Goal: Information Seeking & Learning: Learn about a topic

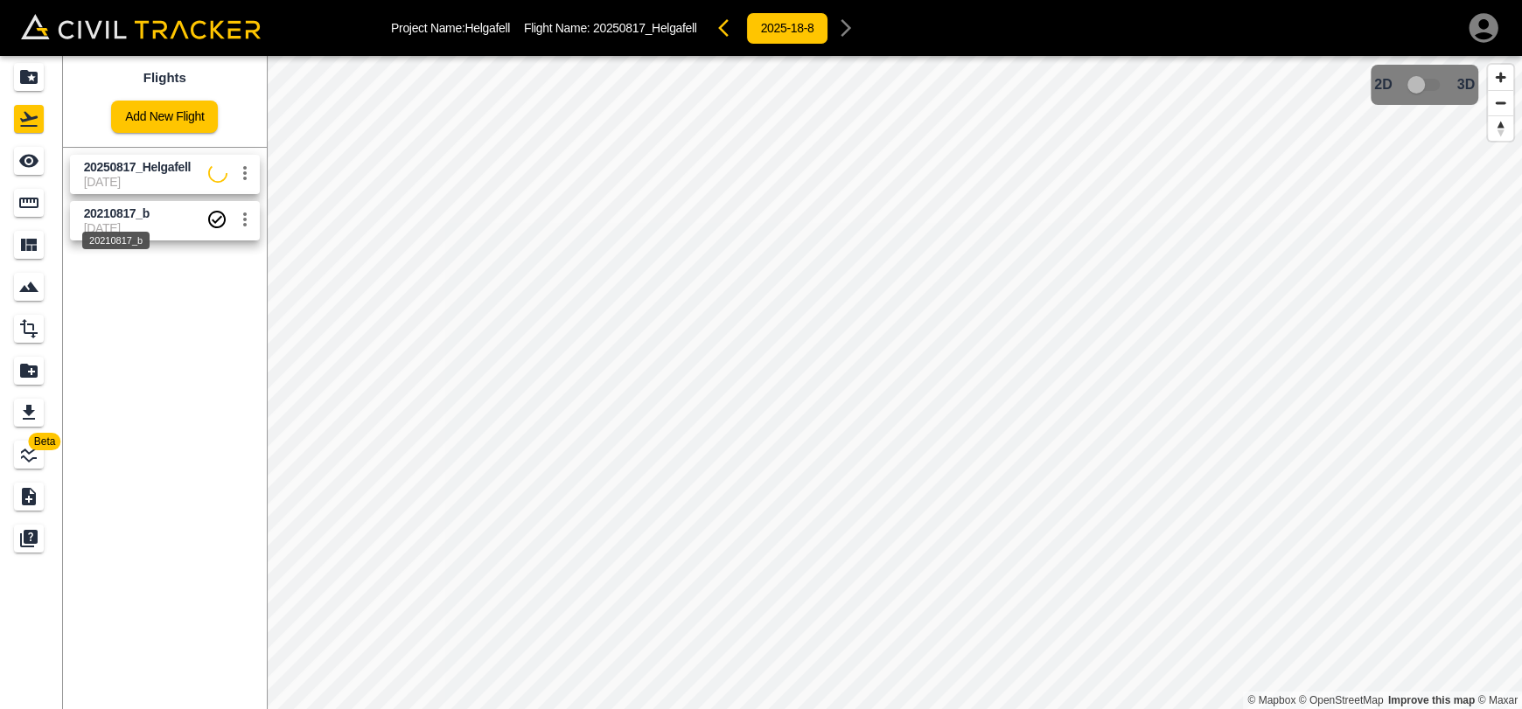
drag, startPoint x: 113, startPoint y: 223, endPoint x: 42, endPoint y: 195, distance: 76.2
click at [113, 223] on div "20210817_b" at bounding box center [115, 235] width 71 height 31
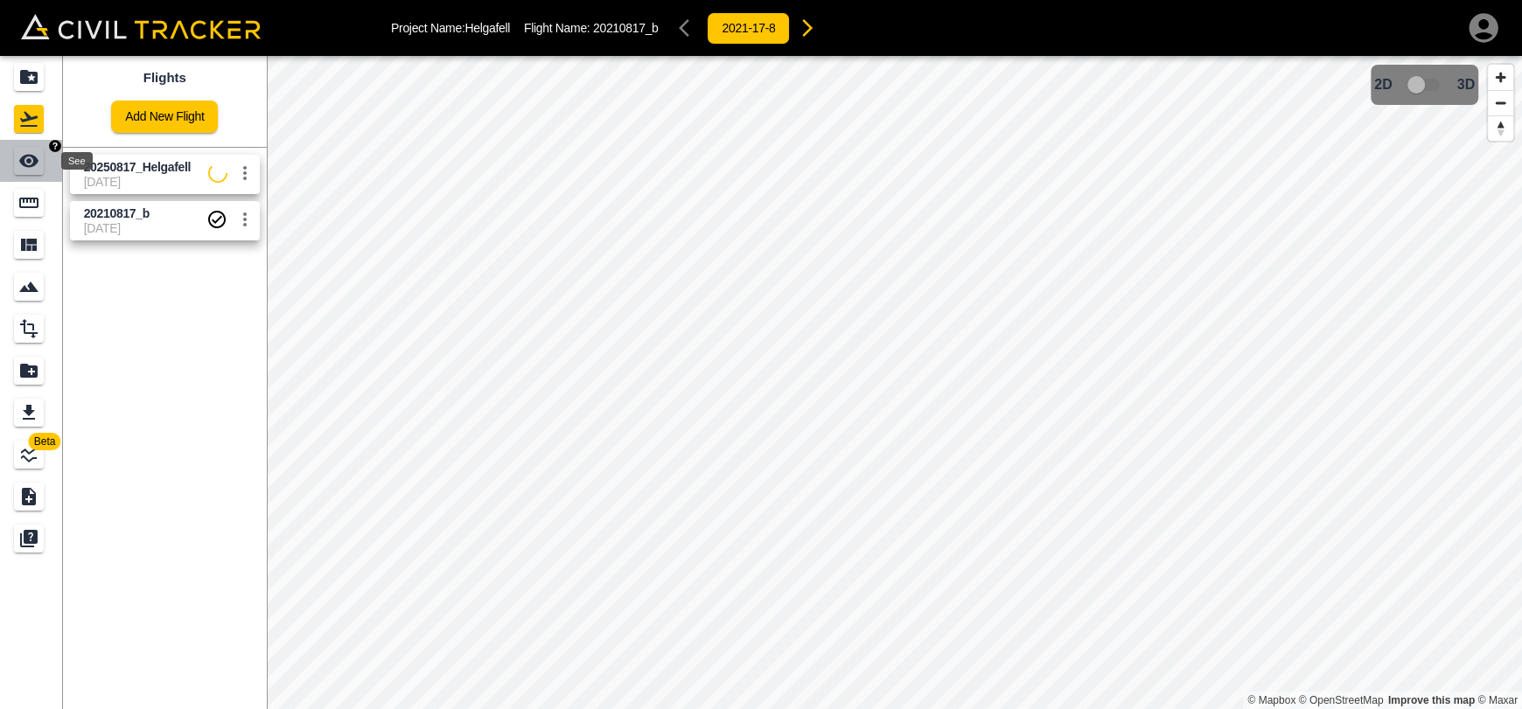
click at [15, 164] on div "See" at bounding box center [29, 161] width 30 height 28
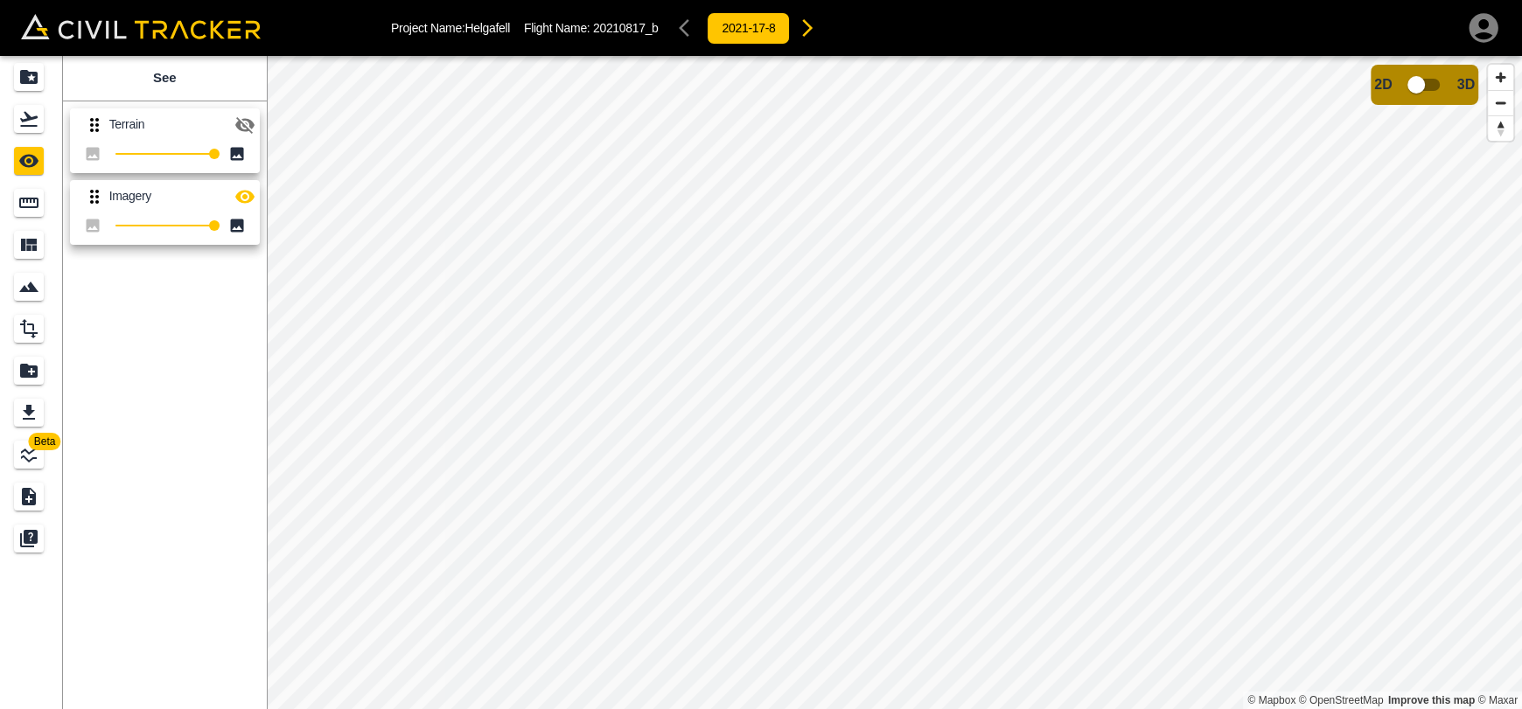
click at [248, 198] on icon "button" at bounding box center [244, 196] width 21 height 21
drag, startPoint x: 27, startPoint y: 127, endPoint x: 36, endPoint y: 125, distance: 8.9
click at [27, 127] on icon "Flights" at bounding box center [28, 118] width 21 height 21
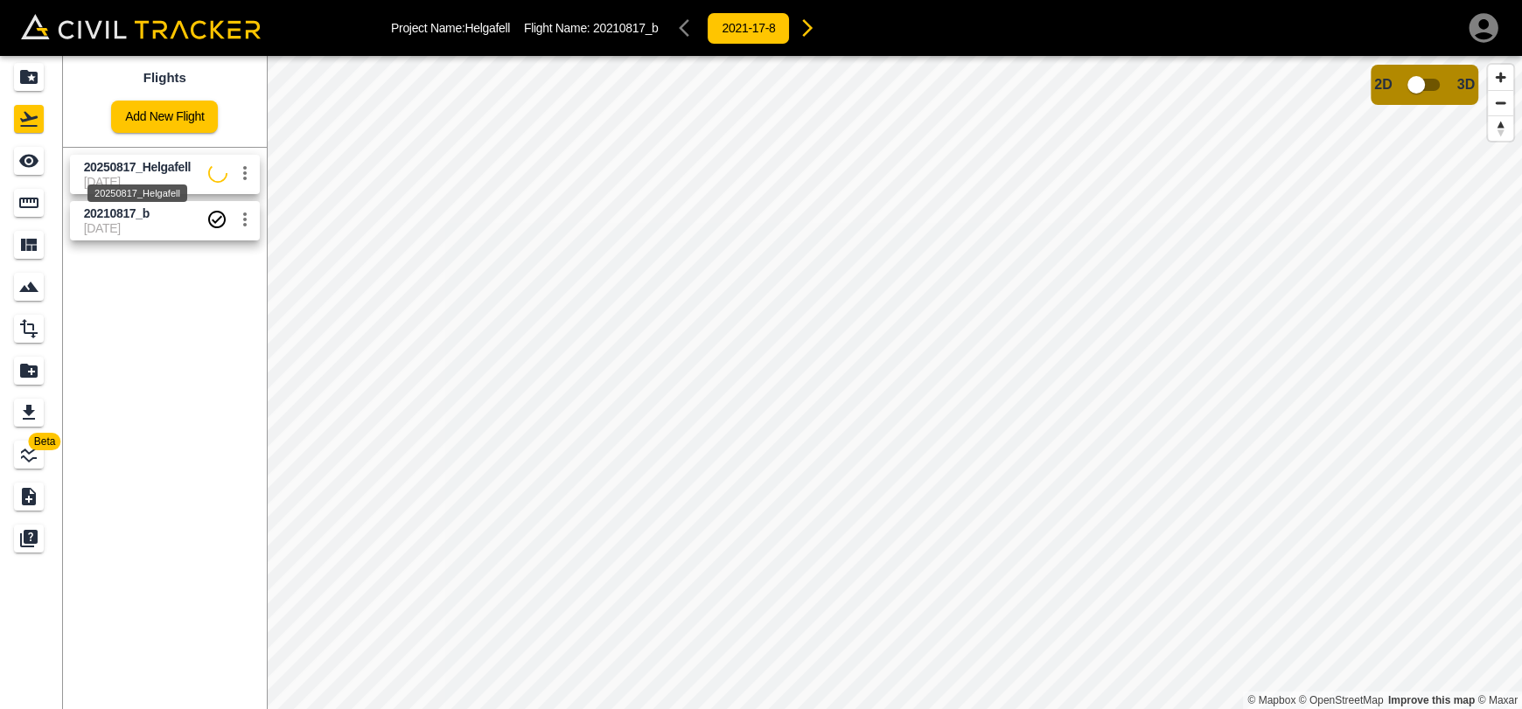
click at [106, 168] on span "20250817_Helgafell" at bounding box center [138, 167] width 108 height 14
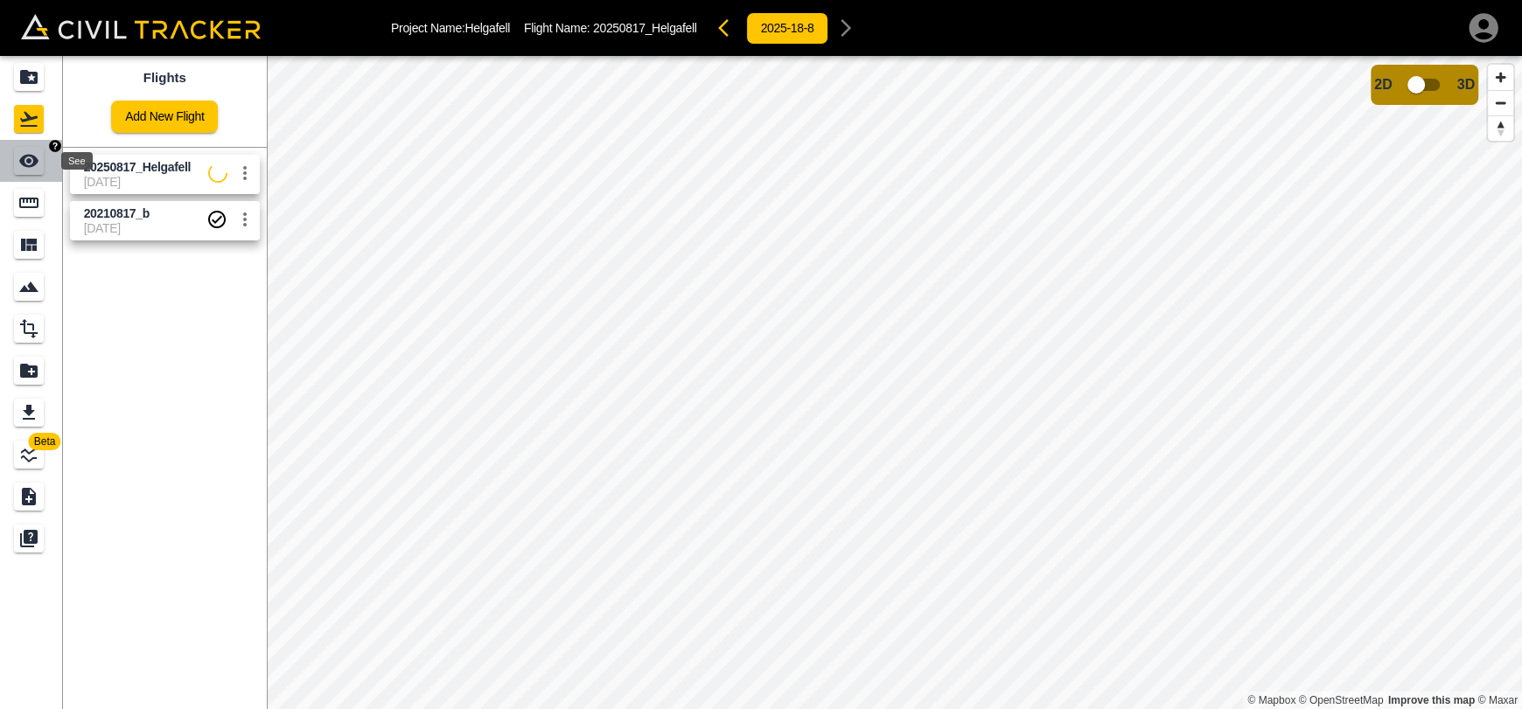
click at [31, 157] on icon "See" at bounding box center [28, 160] width 21 height 21
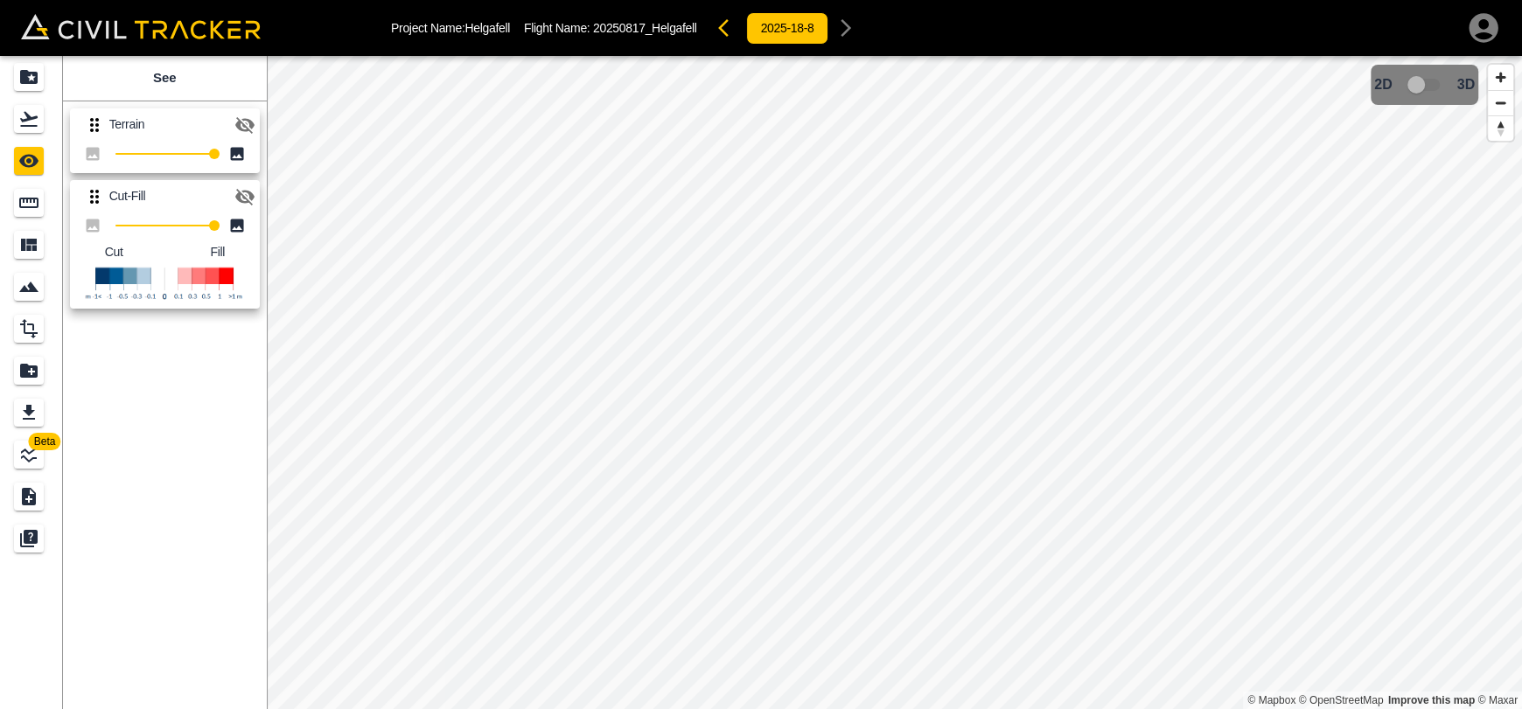
click at [245, 201] on icon "button" at bounding box center [244, 197] width 19 height 17
click at [256, 125] on button "button" at bounding box center [244, 125] width 35 height 35
click at [244, 207] on button "button" at bounding box center [244, 196] width 35 height 35
click at [245, 208] on button "button" at bounding box center [244, 196] width 35 height 35
click at [245, 121] on icon "button" at bounding box center [244, 125] width 21 height 21
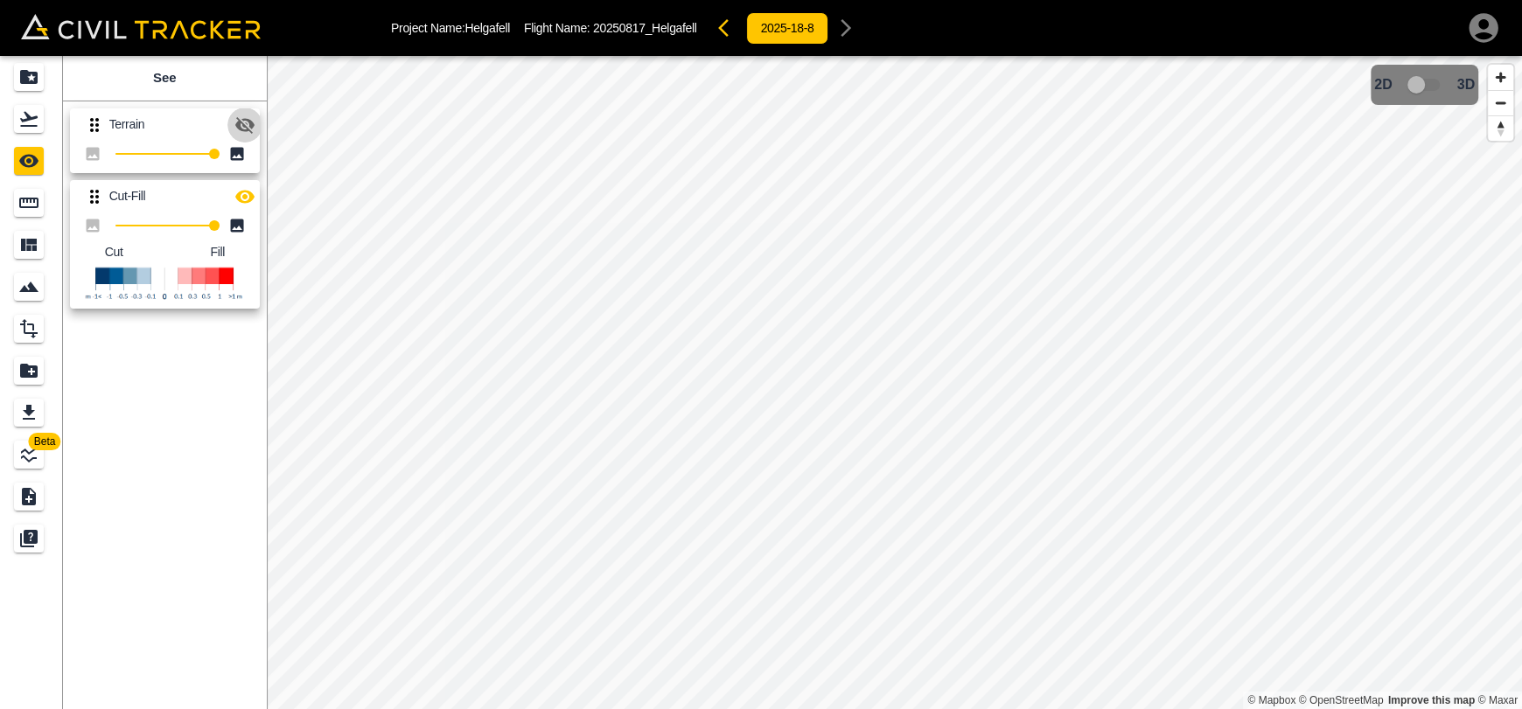
click at [245, 121] on icon "button" at bounding box center [244, 125] width 21 height 21
click at [32, 123] on icon "Flights" at bounding box center [28, 118] width 21 height 21
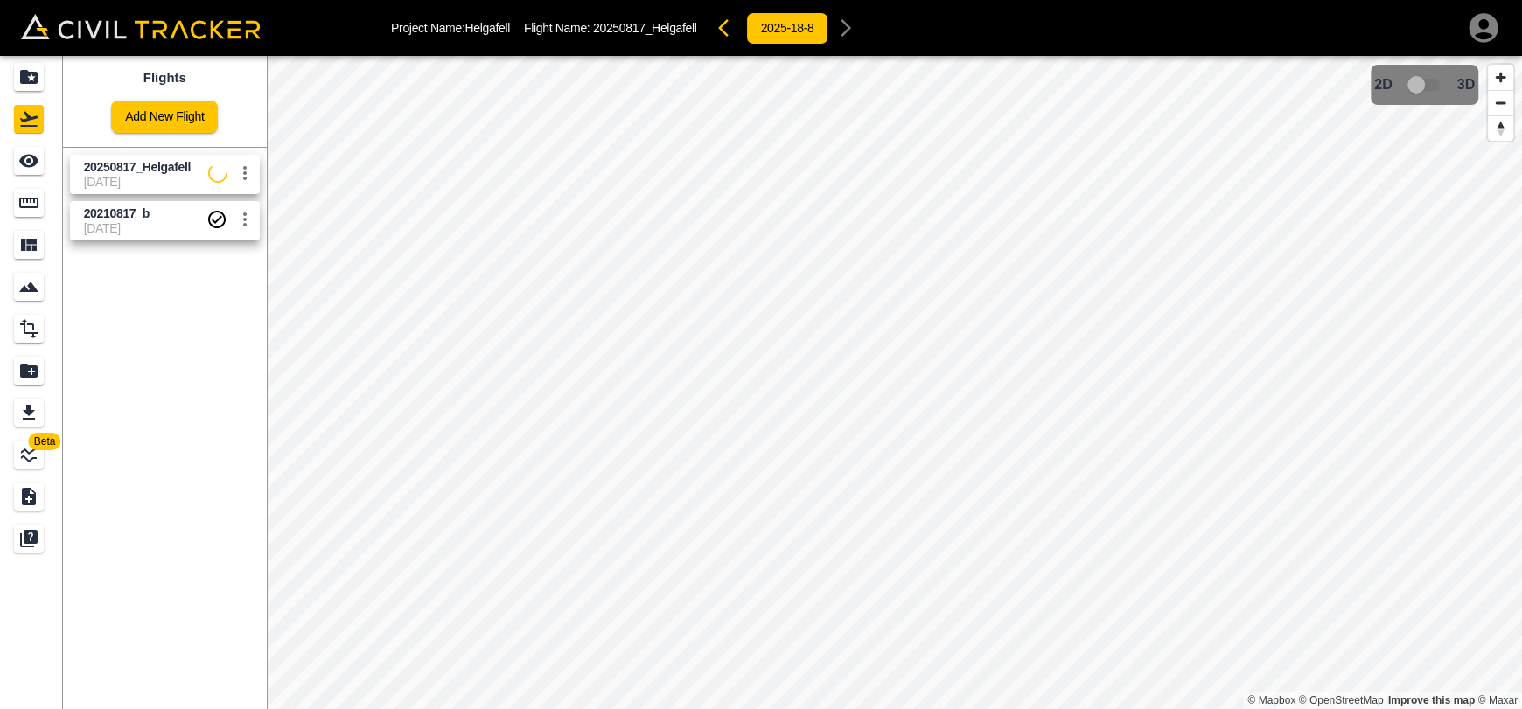
drag, startPoint x: 96, startPoint y: 151, endPoint x: 33, endPoint y: 157, distance: 63.2
click at [96, 150] on div "20250817_Helgafell [DATE]" at bounding box center [161, 171] width 197 height 46
click at [33, 157] on icon "See" at bounding box center [28, 161] width 19 height 13
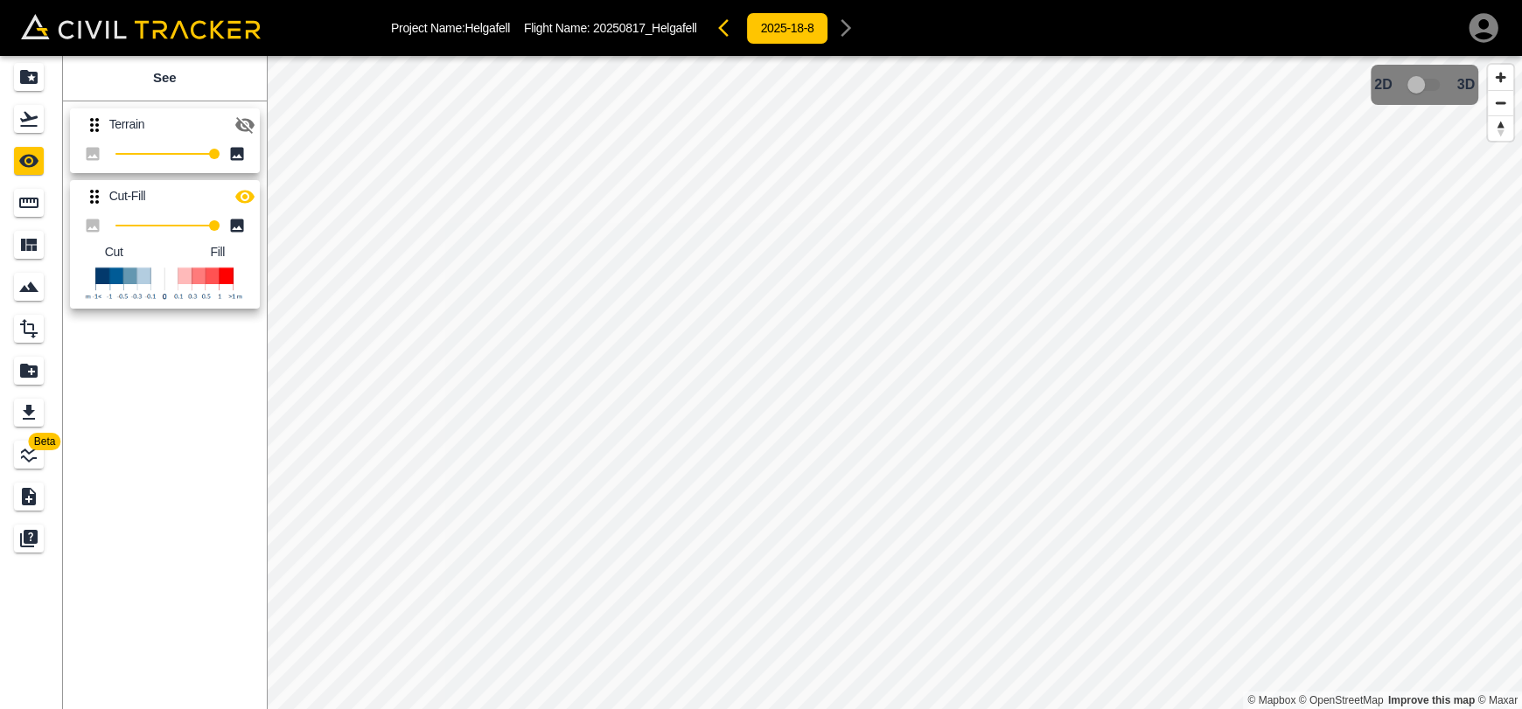
click at [225, 124] on p "Terrain" at bounding box center [168, 124] width 118 height 14
click at [248, 203] on icon "button" at bounding box center [244, 196] width 21 height 21
click at [248, 122] on icon "button" at bounding box center [244, 125] width 21 height 21
drag, startPoint x: 260, startPoint y: 205, endPoint x: 252, endPoint y: 135, distance: 70.4
click at [259, 204] on div "Terrain 100 Cut-Fill 100 Cut Fill" at bounding box center [161, 205] width 211 height 222
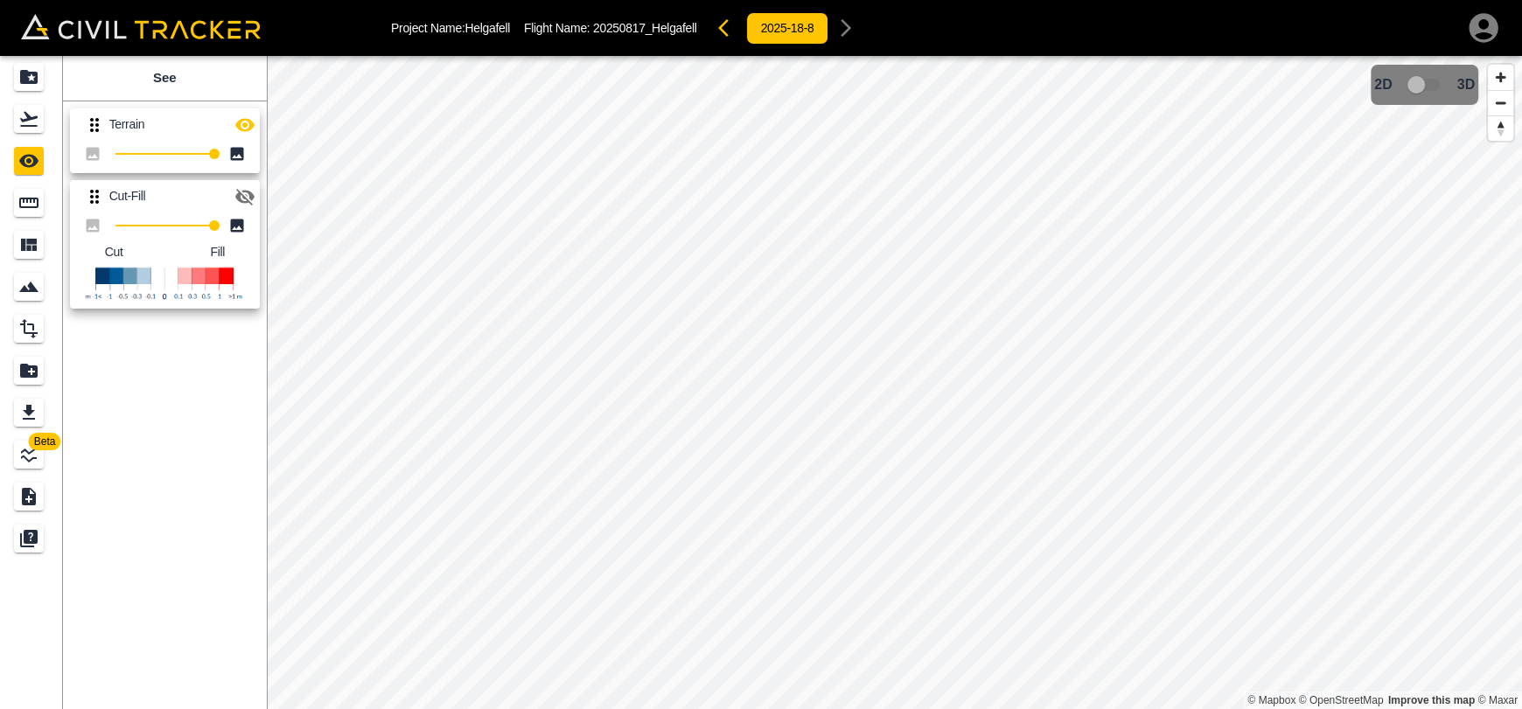
click at [246, 124] on icon "button" at bounding box center [244, 124] width 19 height 13
click at [240, 199] on icon "button" at bounding box center [244, 197] width 19 height 17
click at [252, 192] on icon "button" at bounding box center [244, 196] width 21 height 21
click at [243, 115] on icon "button" at bounding box center [244, 125] width 21 height 21
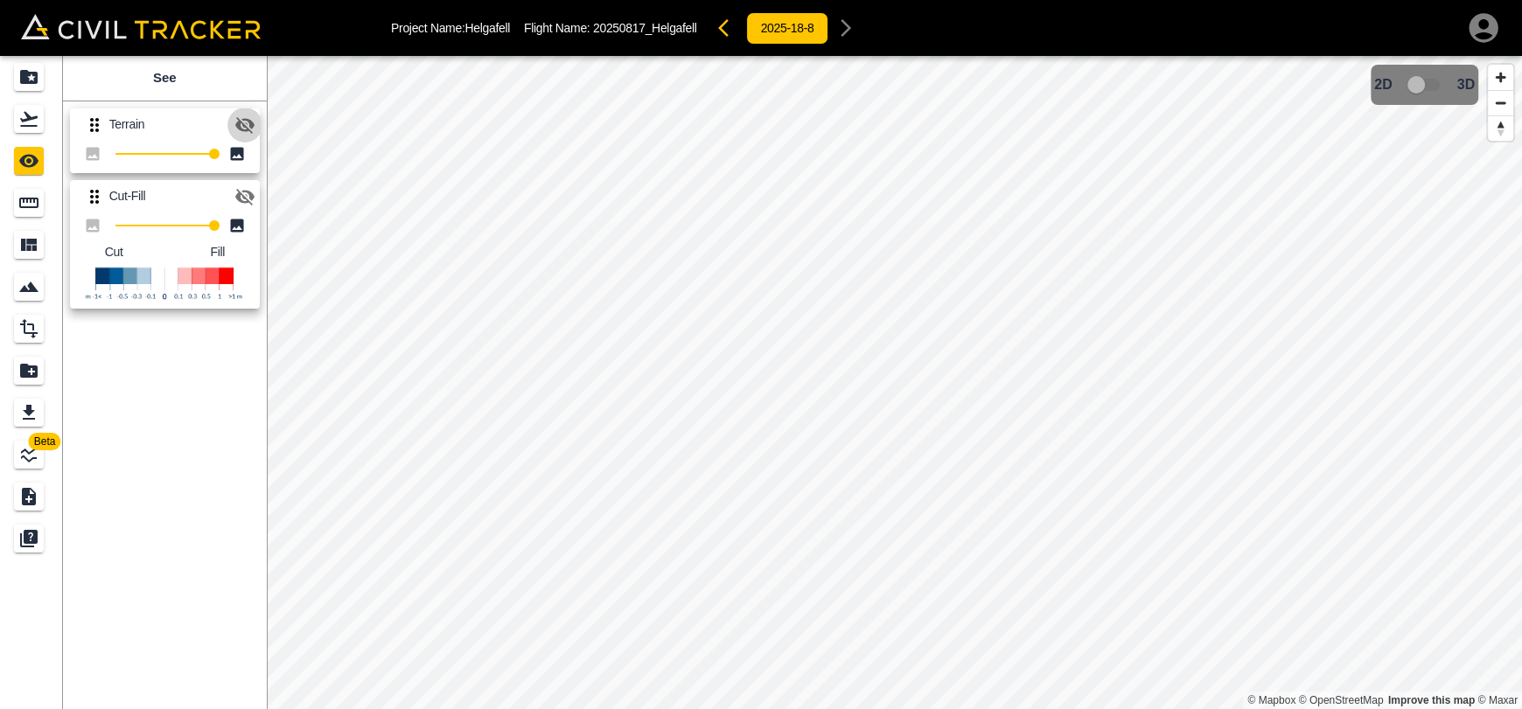
click at [243, 112] on button "button" at bounding box center [244, 125] width 35 height 35
click at [254, 200] on icon "button" at bounding box center [244, 196] width 21 height 21
click at [252, 201] on icon "button" at bounding box center [244, 196] width 21 height 21
click at [249, 122] on icon "button" at bounding box center [244, 124] width 19 height 13
click at [249, 122] on icon "button" at bounding box center [244, 125] width 19 height 17
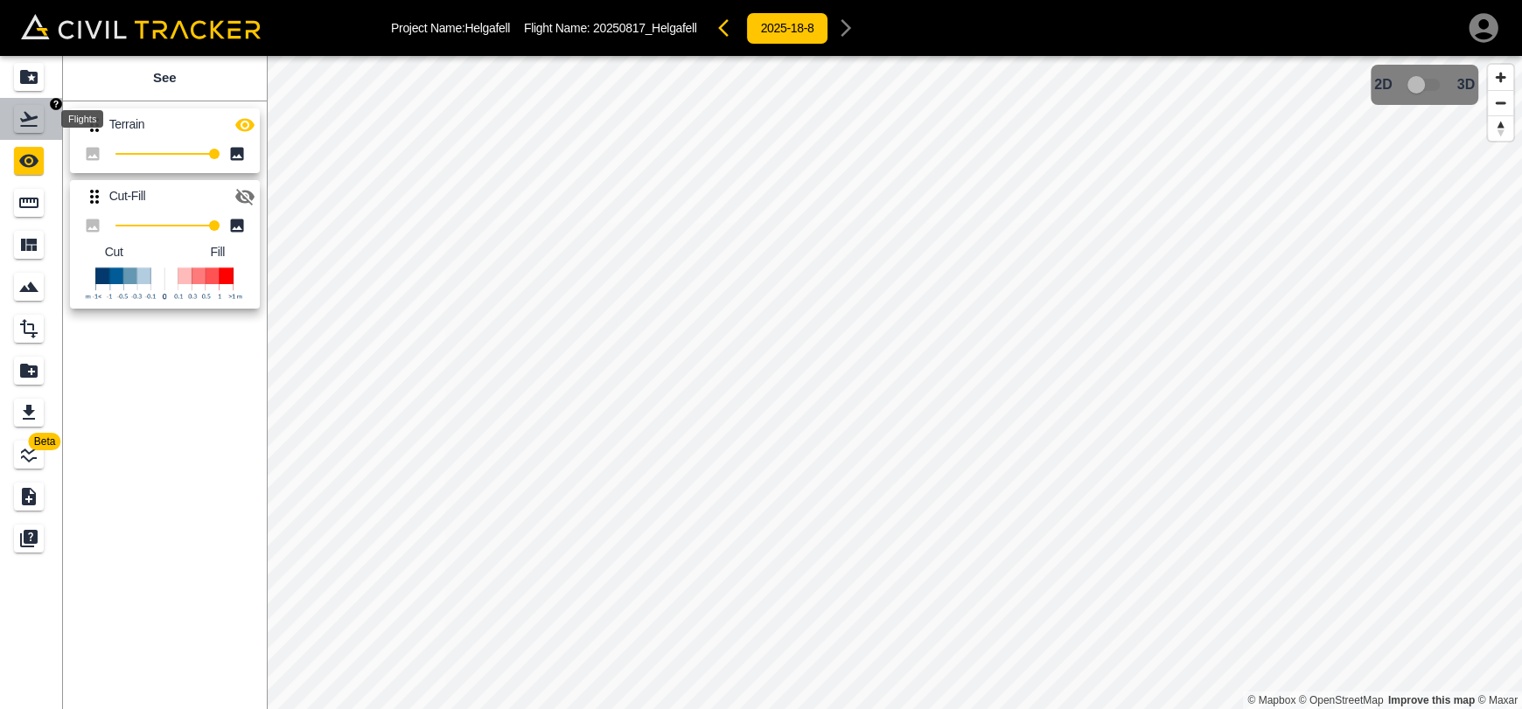
click at [44, 111] on div "Flights" at bounding box center [31, 119] width 35 height 28
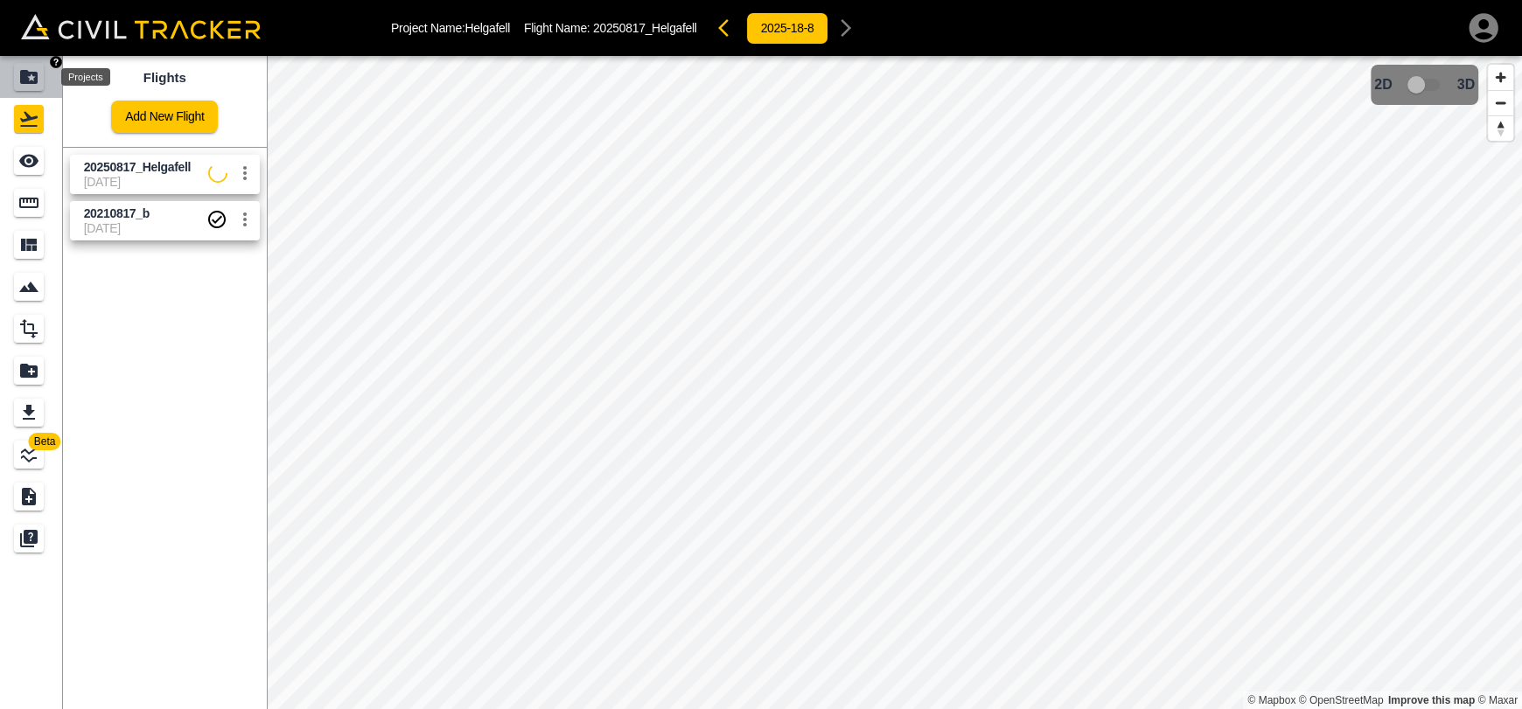
drag, startPoint x: 42, startPoint y: 72, endPoint x: 117, endPoint y: 21, distance: 90.7
click at [42, 71] on div "Projects" at bounding box center [29, 77] width 30 height 28
